Goal: Task Accomplishment & Management: Complete application form

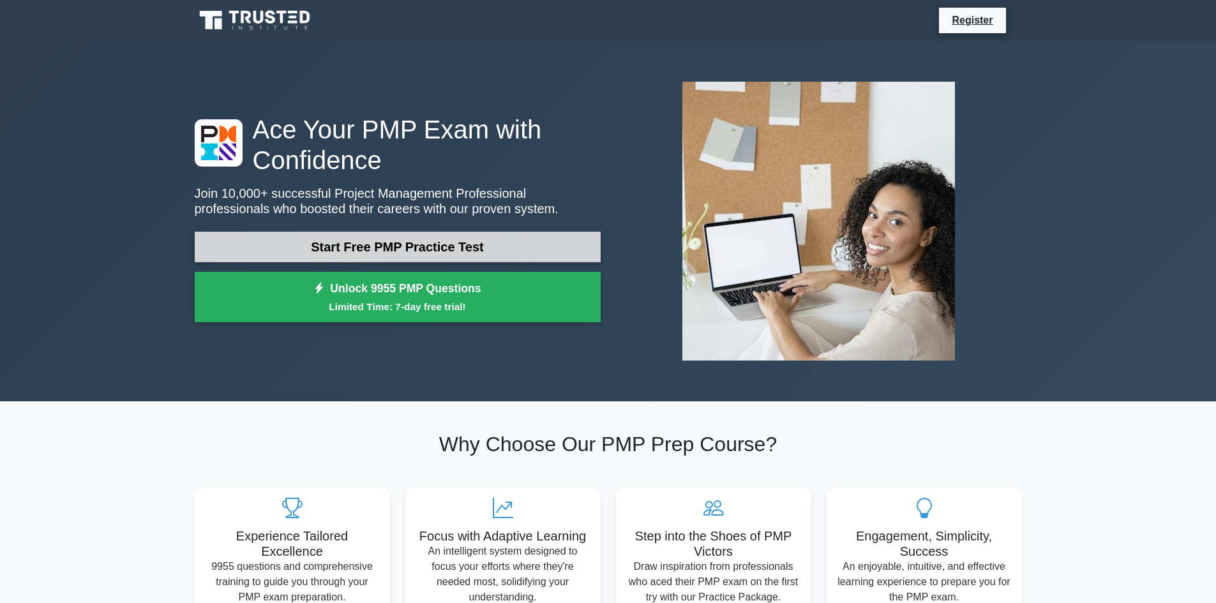
click at [389, 246] on link "Start Free PMP Practice Test" at bounding box center [398, 247] width 406 height 31
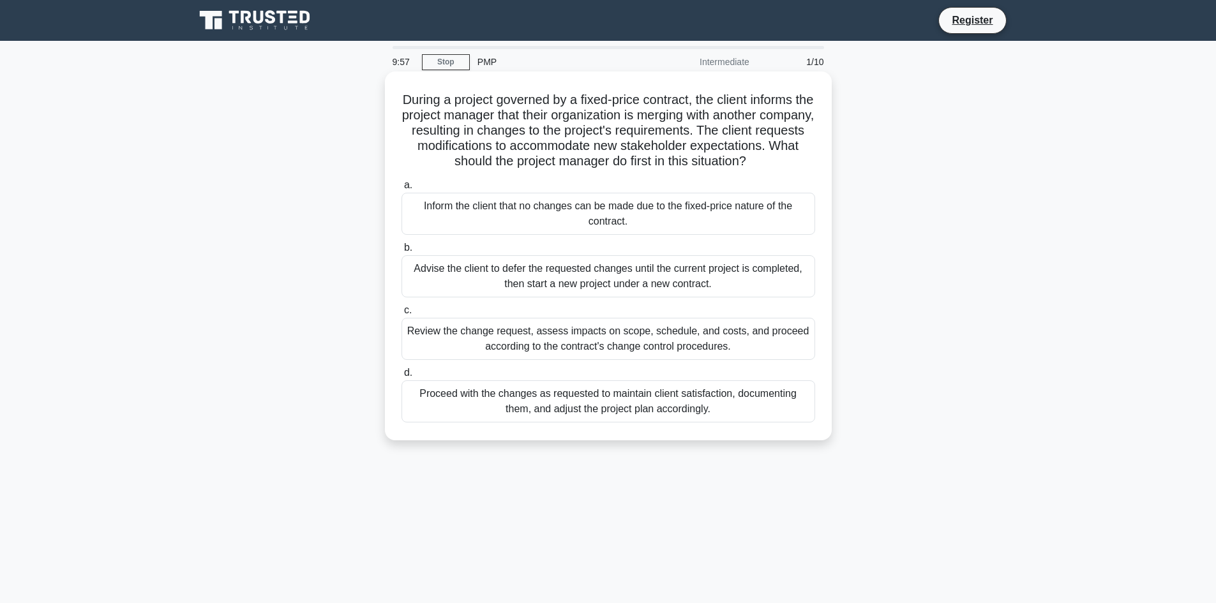
click at [644, 227] on div "Inform the client that no changes can be made due to the fixed-price nature of …" at bounding box center [609, 214] width 414 height 42
click at [402, 190] on input "a. Inform the client that no changes can be made due to the fixed-price nature …" at bounding box center [402, 185] width 0 height 8
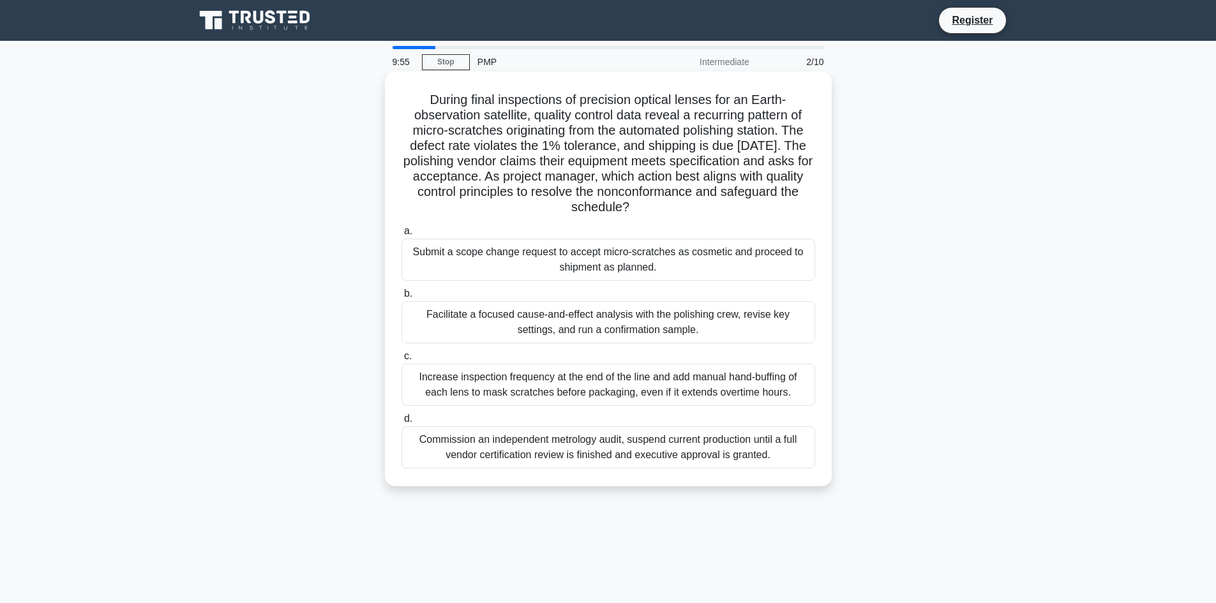
click at [512, 324] on div "Facilitate a focused cause-and-effect analysis with the polishing crew, revise …" at bounding box center [609, 322] width 414 height 42
click at [402, 298] on input "b. Facilitate a focused cause-and-effect analysis with the polishing crew, revi…" at bounding box center [402, 294] width 0 height 8
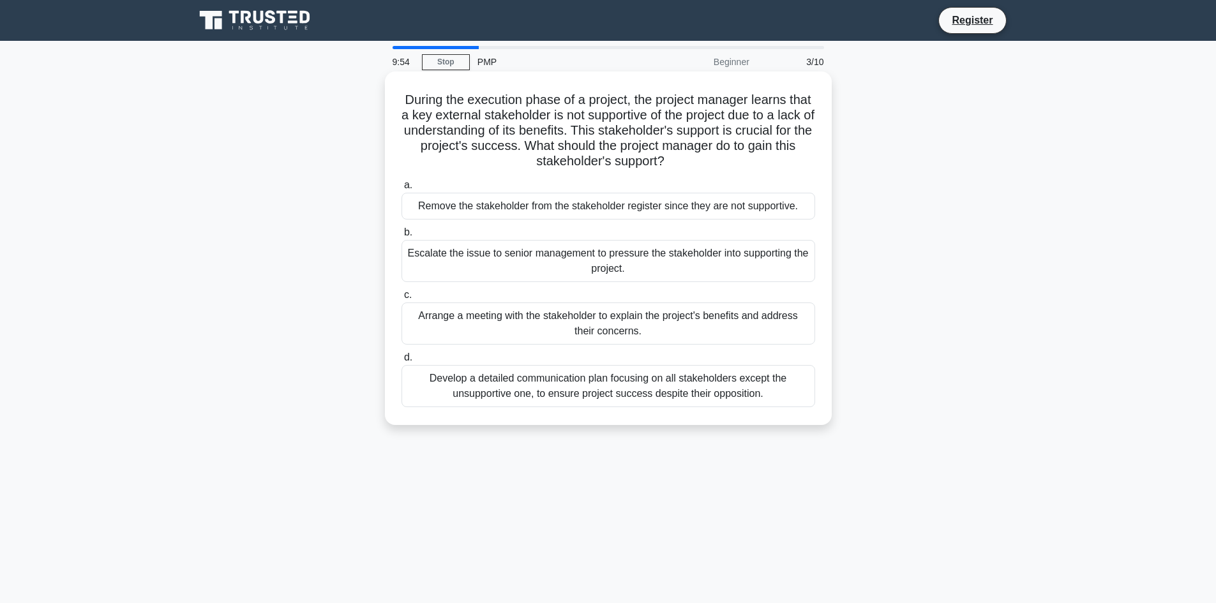
click at [509, 334] on div "Arrange a meeting with the stakeholder to explain the project's benefits and ad…" at bounding box center [609, 324] width 414 height 42
click at [402, 299] on input "c. Arrange a meeting with the stakeholder to explain the project's benefits and…" at bounding box center [402, 295] width 0 height 8
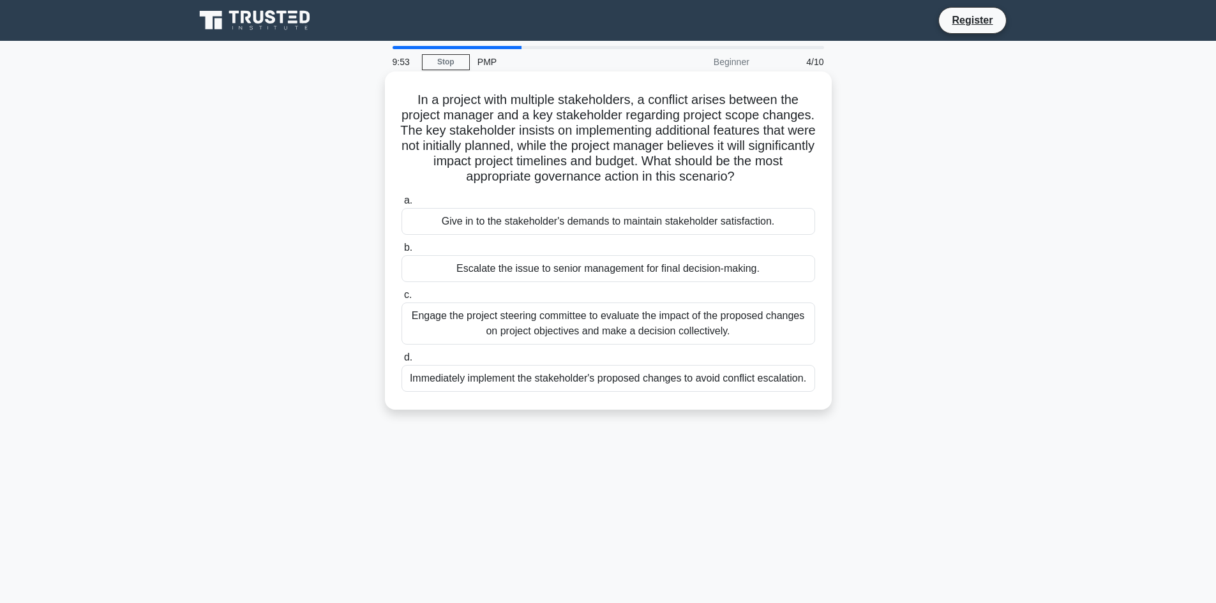
click at [527, 379] on div "Immediately implement the stakeholder's proposed changes to avoid conflict esca…" at bounding box center [609, 378] width 414 height 27
click at [402, 362] on input "d. Immediately implement the stakeholder's proposed changes to avoid conflict e…" at bounding box center [402, 358] width 0 height 8
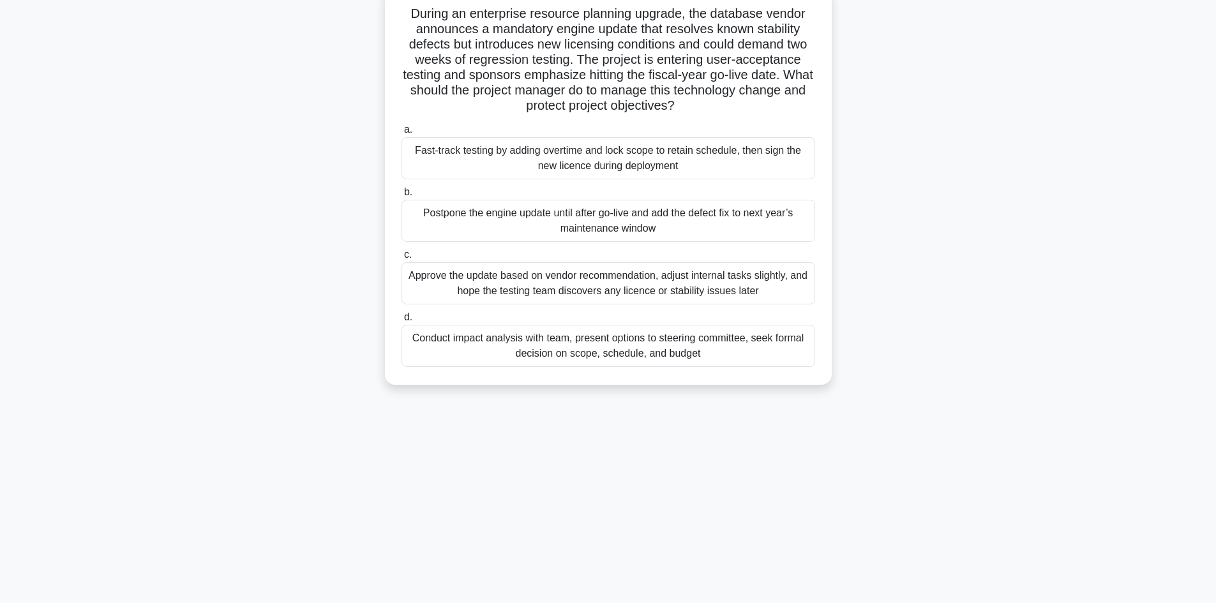
click at [508, 342] on div "Conduct impact analysis with team, present options to steering committee, seek …" at bounding box center [609, 346] width 414 height 42
click at [402, 322] on input "d. Conduct impact analysis with team, present options to steering committee, se…" at bounding box center [402, 317] width 0 height 8
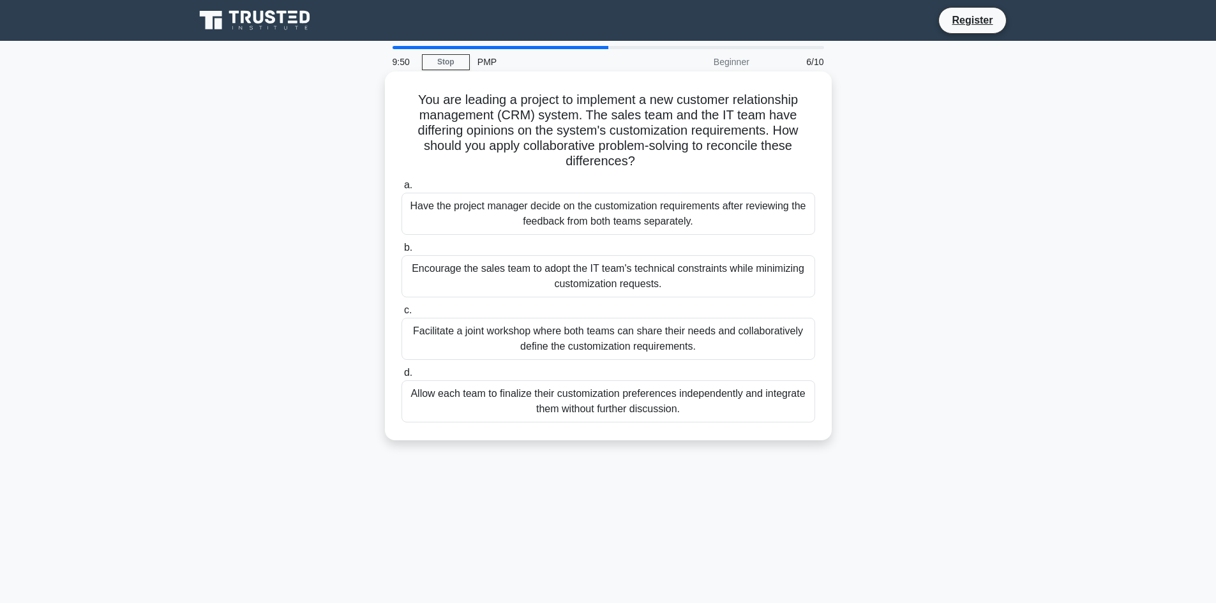
click at [531, 267] on div "Encourage the sales team to adopt the IT team's technical constraints while min…" at bounding box center [609, 276] width 414 height 42
click at [402, 252] on input "b. Encourage the sales team to adopt the IT team's technical constraints while …" at bounding box center [402, 248] width 0 height 8
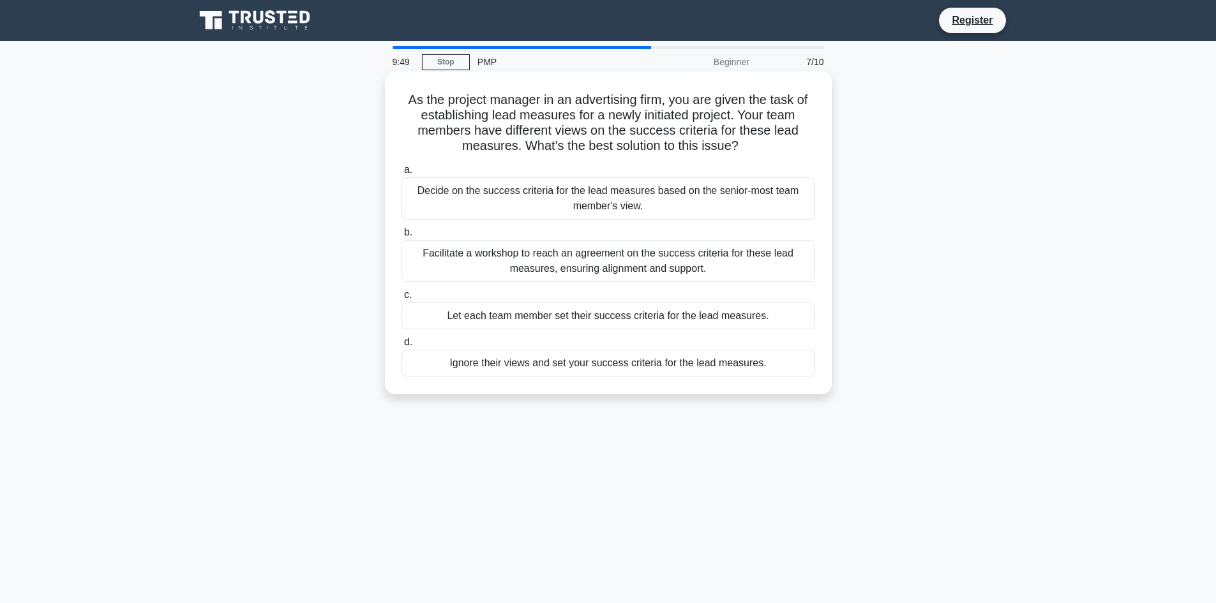
click at [531, 202] on div "Decide on the success criteria for the lead measures based on the senior-most t…" at bounding box center [609, 198] width 414 height 42
click at [402, 174] on input "a. Decide on the success criteria for the lead measures based on the senior-mos…" at bounding box center [402, 170] width 0 height 8
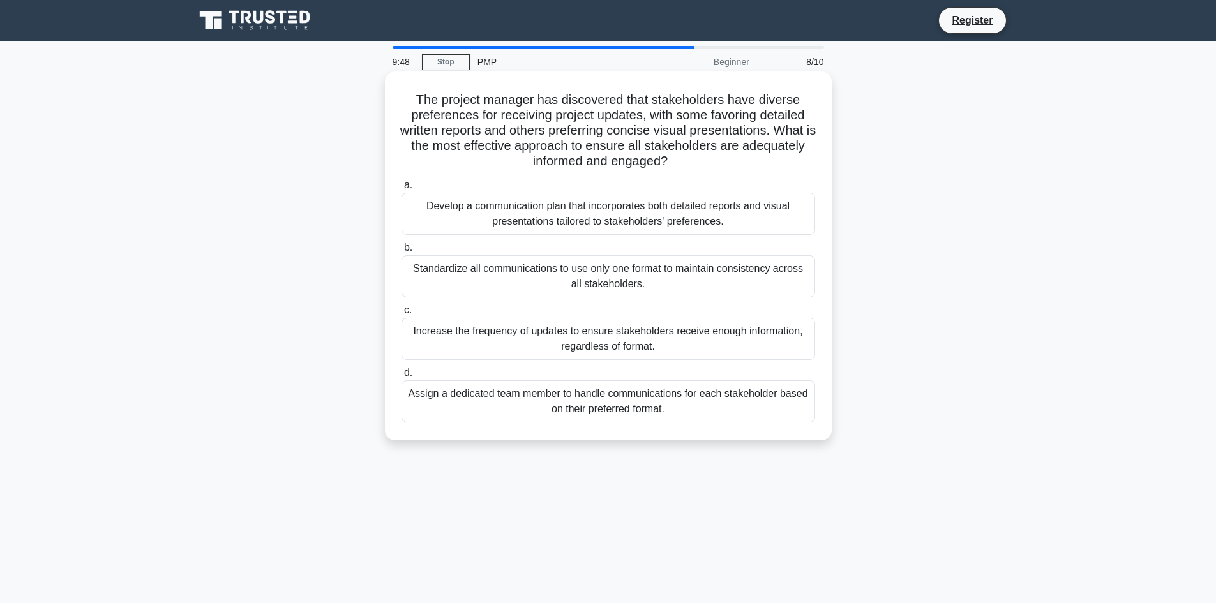
click at [557, 278] on div "Standardize all communications to use only one format to maintain consistency a…" at bounding box center [609, 276] width 414 height 42
click at [402, 252] on input "b. Standardize all communications to use only one format to maintain consistenc…" at bounding box center [402, 248] width 0 height 8
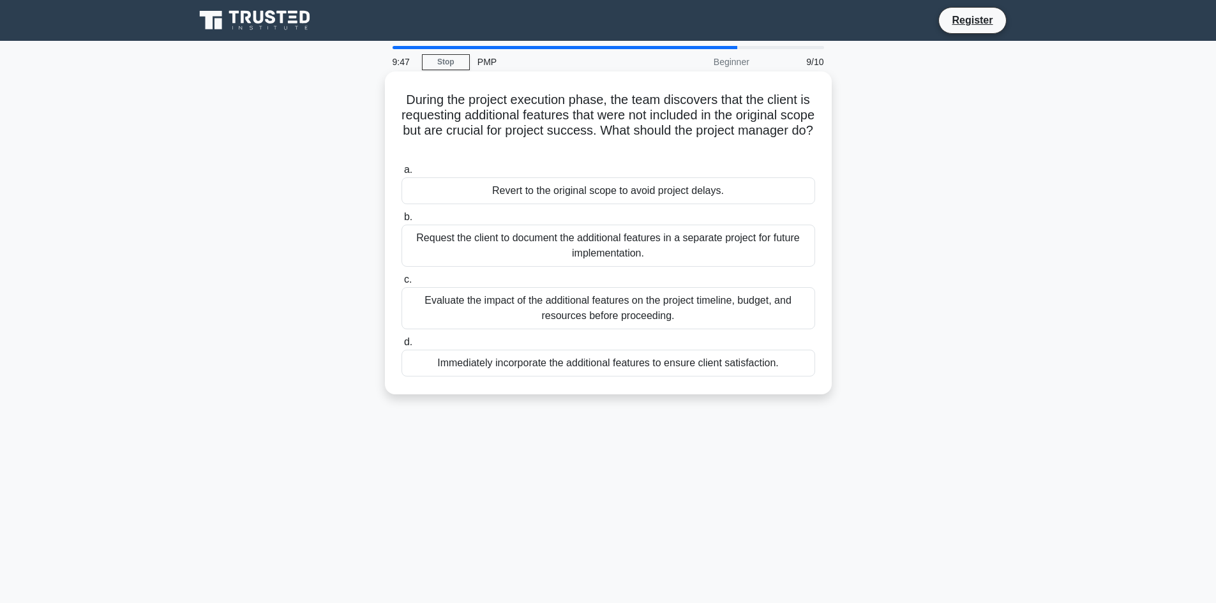
click at [548, 298] on div "Evaluate the impact of the additional features on the project timeline, budget,…" at bounding box center [609, 308] width 414 height 42
click at [402, 284] on input "c. Evaluate the impact of the additional features on the project timeline, budg…" at bounding box center [402, 280] width 0 height 8
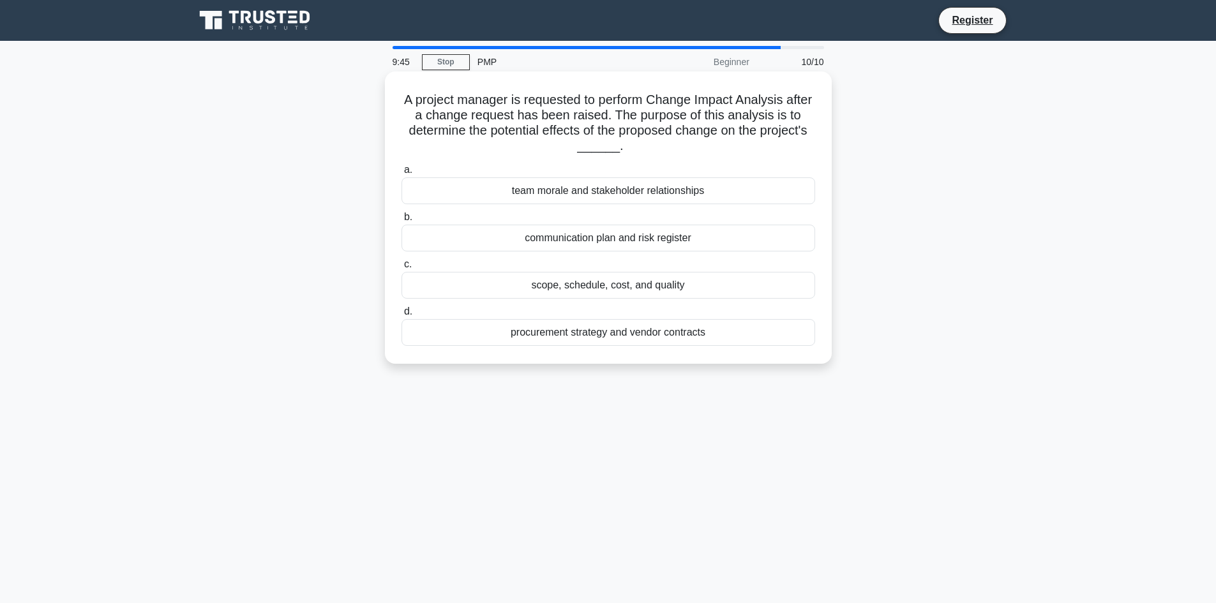
click at [557, 241] on div "communication plan and risk register" at bounding box center [609, 238] width 414 height 27
click at [402, 222] on input "b. communication plan and risk register" at bounding box center [402, 217] width 0 height 8
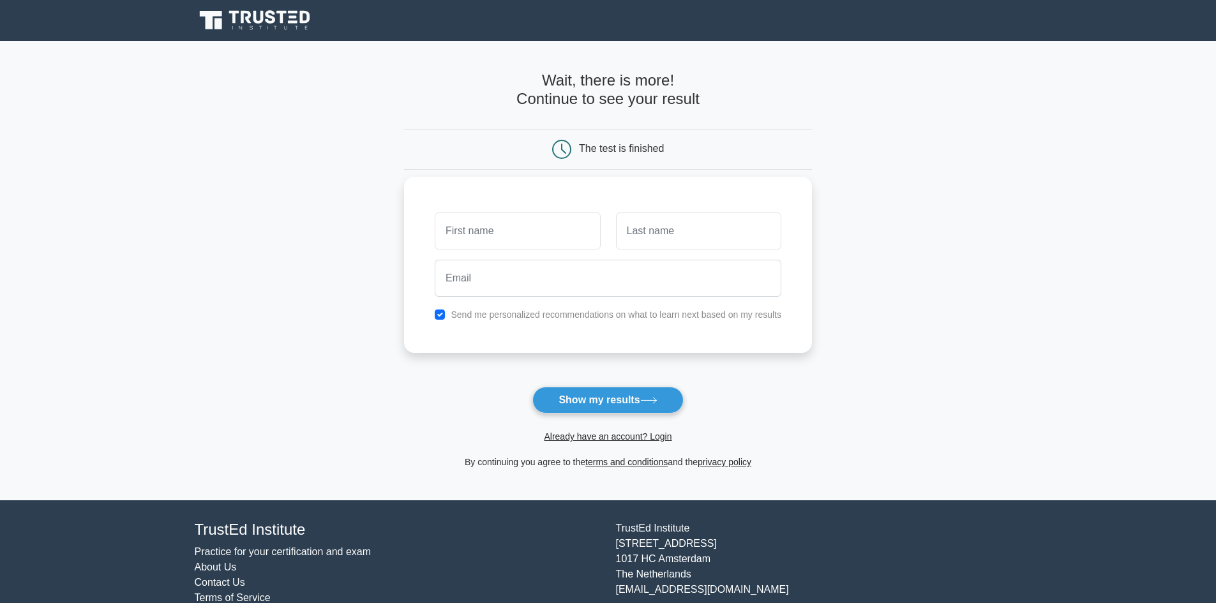
click at [501, 237] on input "text" at bounding box center [517, 231] width 165 height 37
type input "[PERSON_NAME]"
click at [532, 387] on button "Show my results" at bounding box center [607, 400] width 151 height 27
type input "bravo"
click at [532, 387] on button "Show my results" at bounding box center [607, 400] width 151 height 27
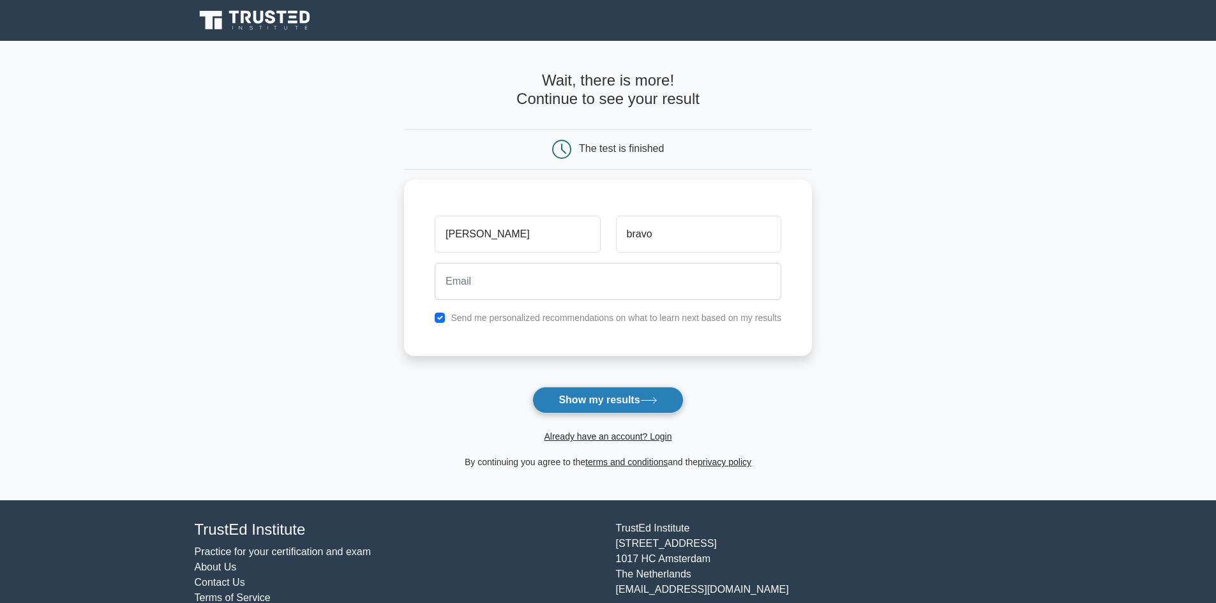
click at [559, 410] on button "Show my results" at bounding box center [607, 400] width 151 height 27
click at [438, 313] on input "checkbox" at bounding box center [440, 315] width 10 height 10
checkbox input "false"
